Goal: Find specific page/section: Find specific page/section

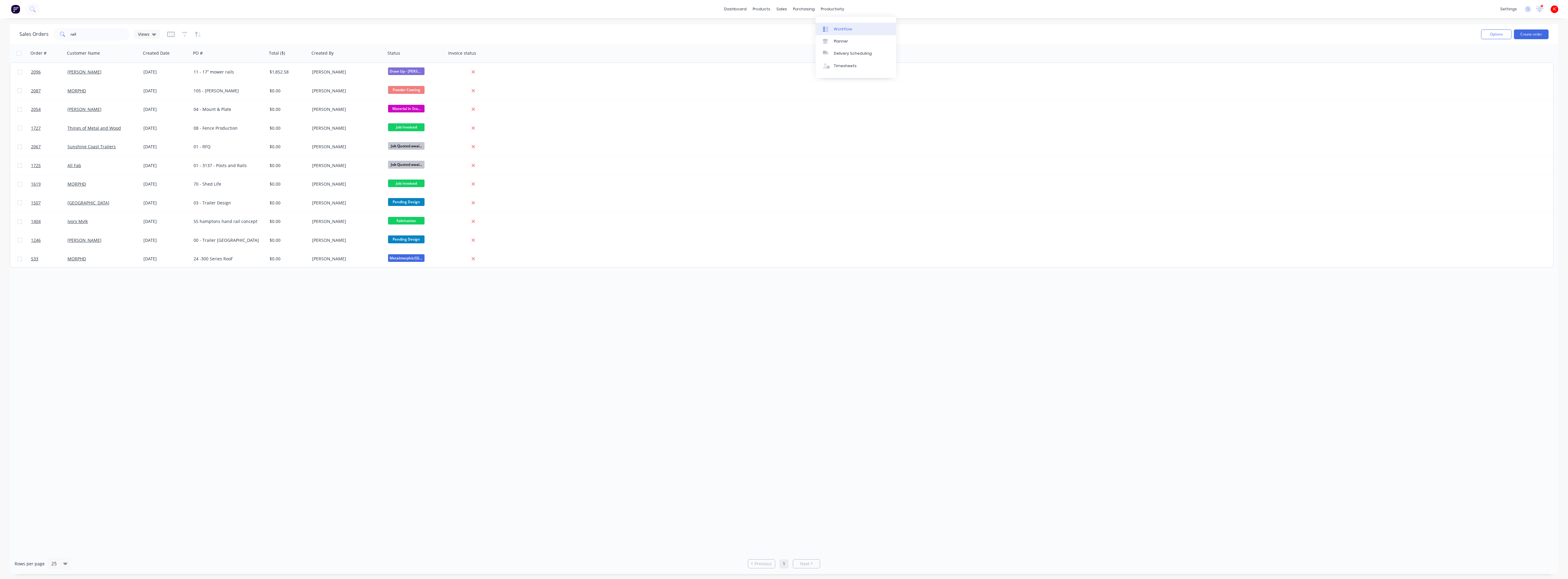
click at [846, 32] on link "Workflow" at bounding box center [856, 29] width 80 height 12
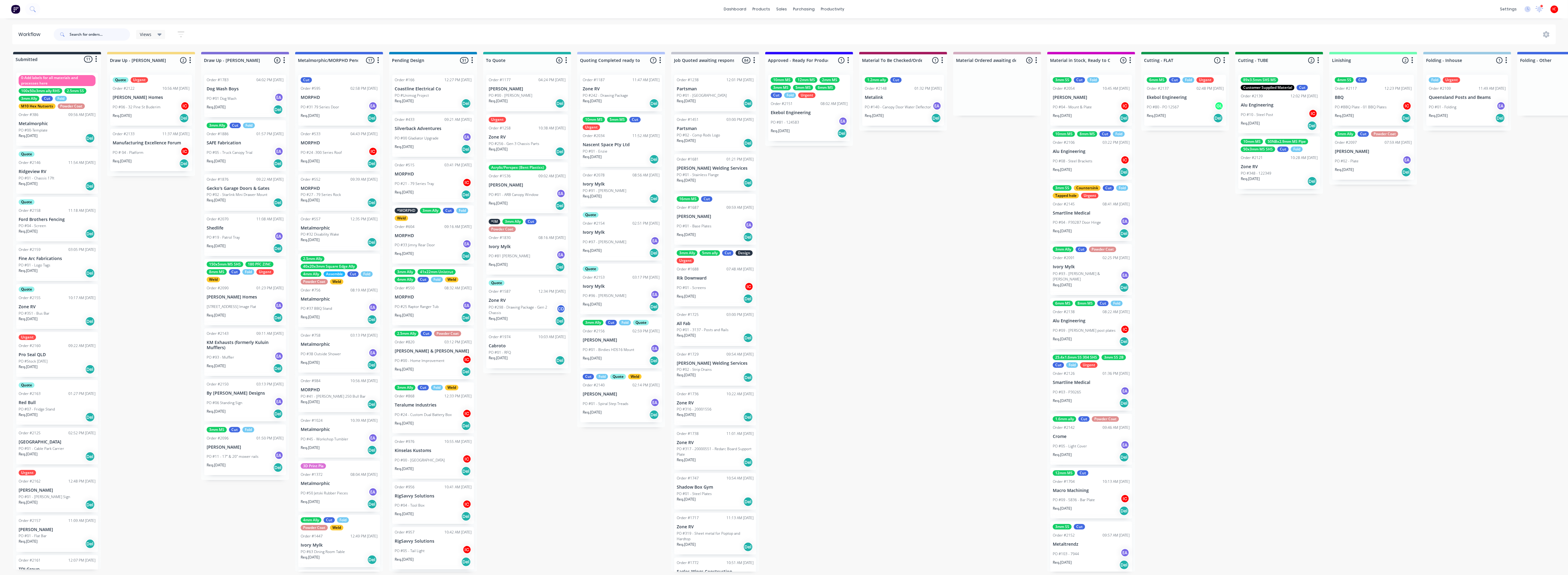
click at [93, 38] on input "text" at bounding box center [100, 34] width 61 height 13
type input "[PERSON_NAME]"
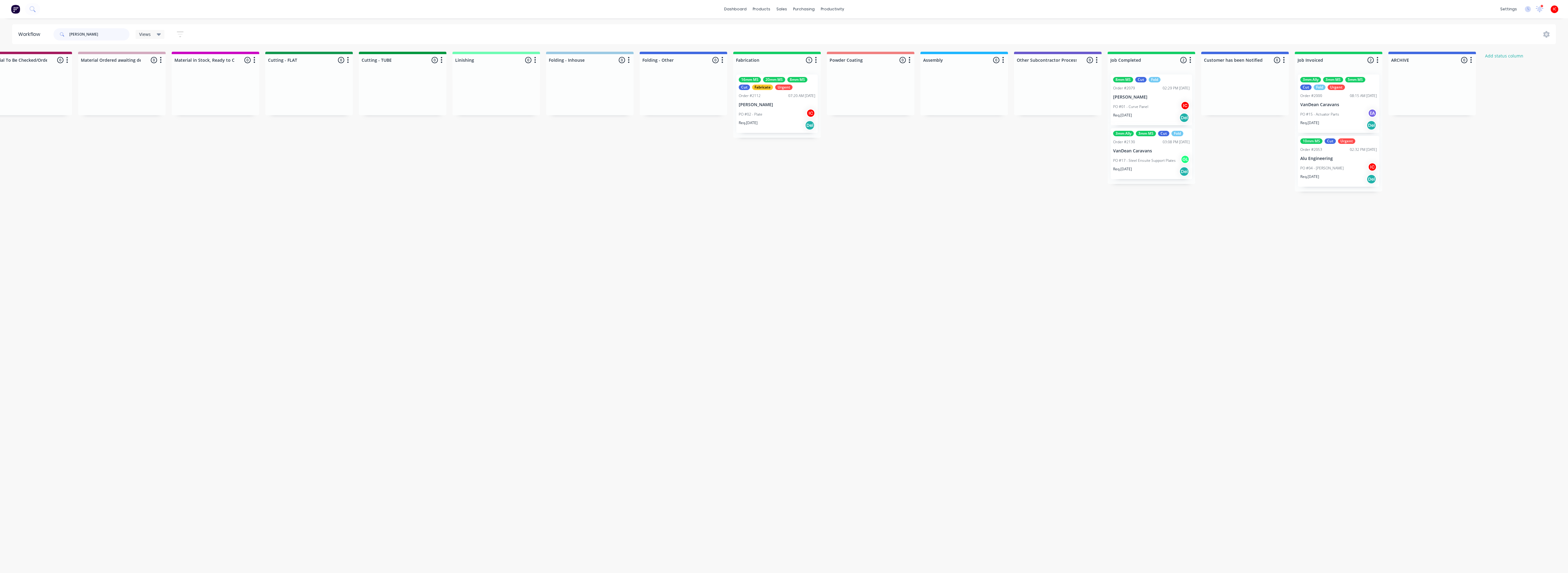
scroll to position [0, 872]
click at [783, 120] on div "Req. [DATE] Del" at bounding box center [776, 125] width 77 height 11
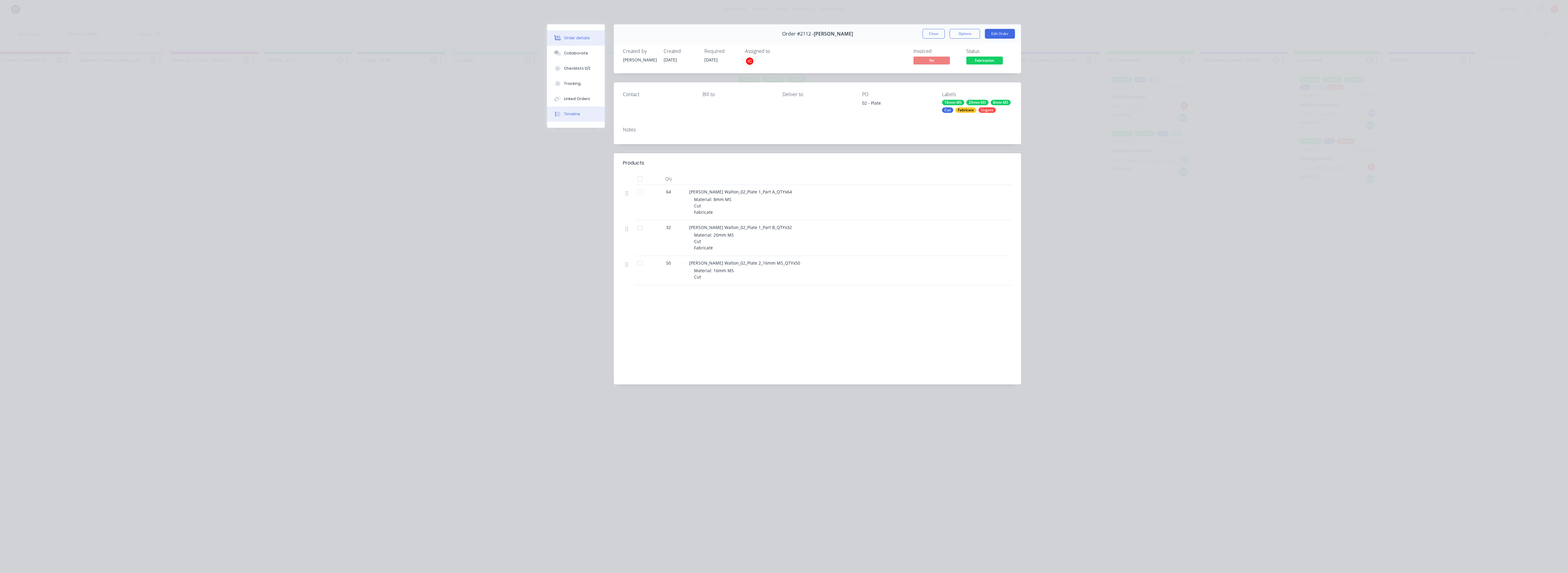
click at [580, 113] on button "Timeline" at bounding box center [576, 114] width 58 height 15
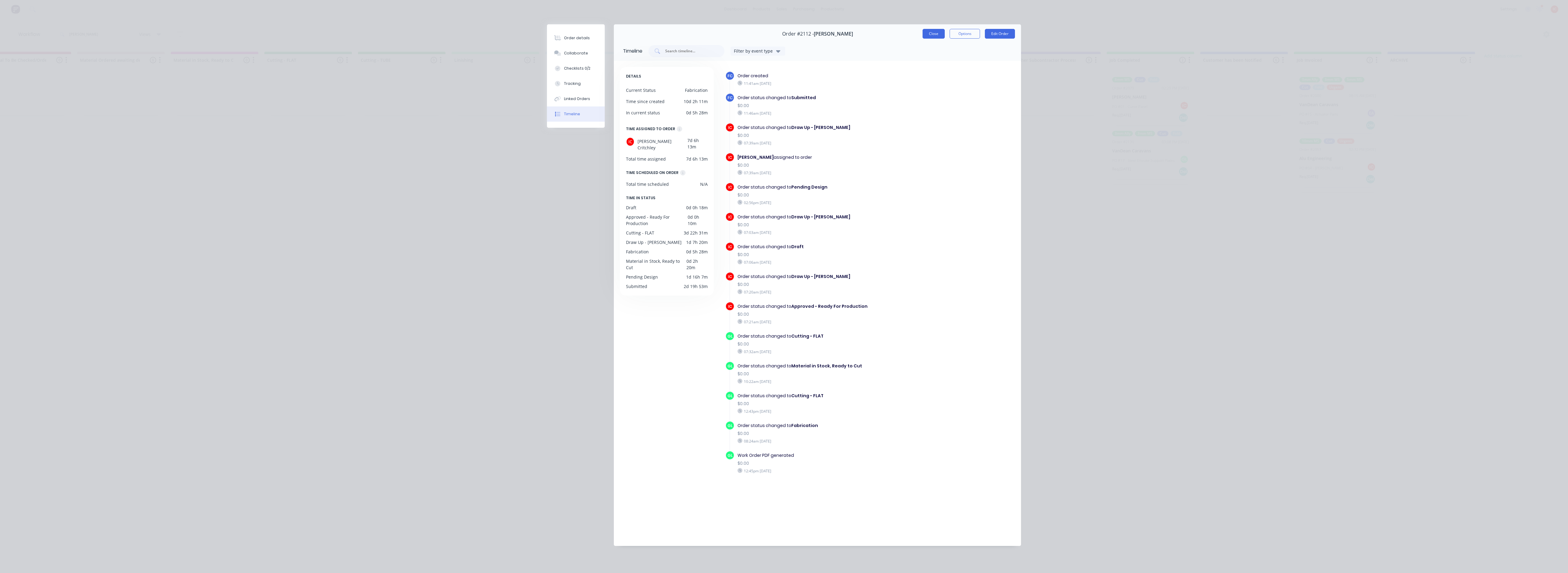
click at [925, 36] on button "Close" at bounding box center [934, 34] width 22 height 10
